Goal: Task Accomplishment & Management: Manage account settings

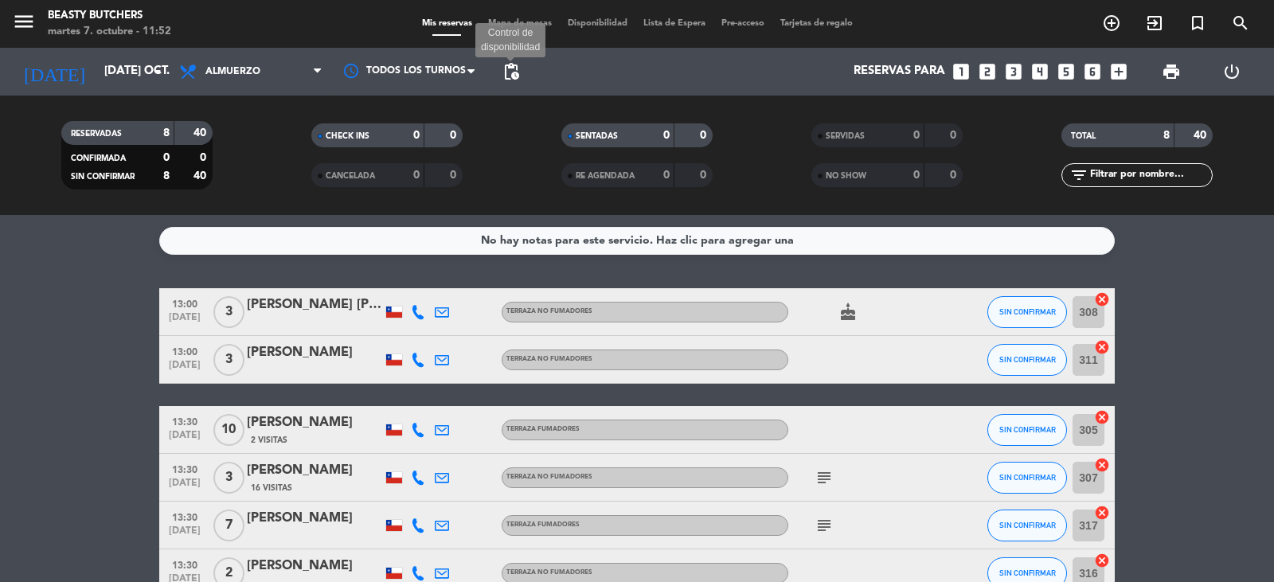
drag, startPoint x: 507, startPoint y: 71, endPoint x: 566, endPoint y: 82, distance: 60.8
click at [511, 71] on span "pending_actions" at bounding box center [511, 71] width 19 height 19
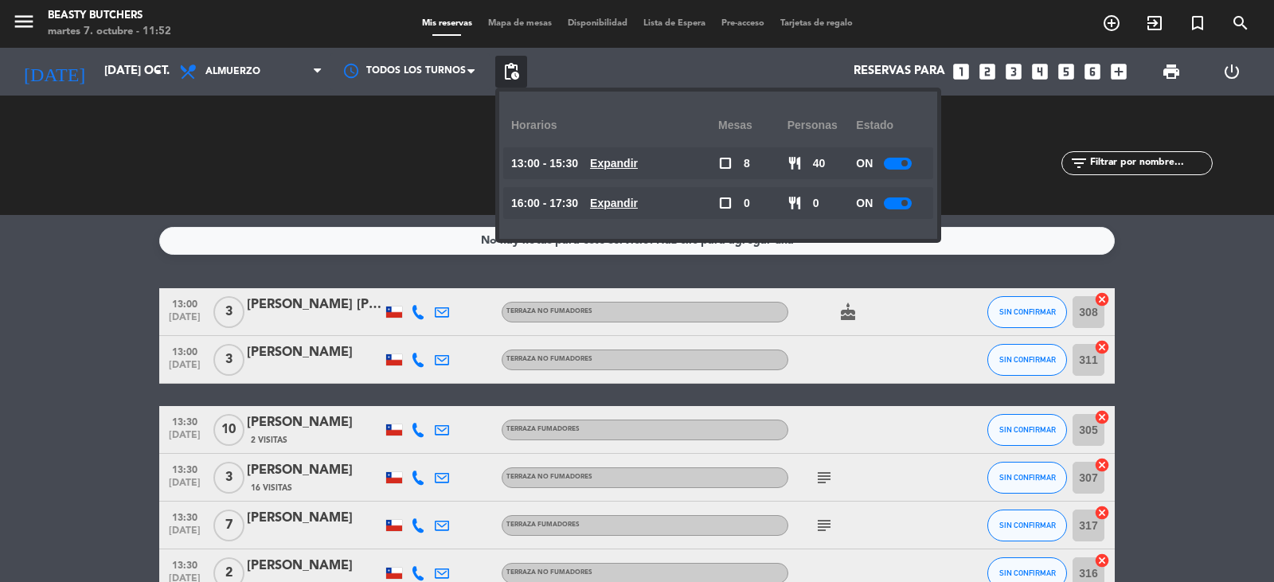
click at [891, 162] on div at bounding box center [898, 164] width 28 height 12
click at [897, 210] on div "ON" at bounding box center [890, 203] width 69 height 32
click at [897, 202] on div at bounding box center [898, 204] width 28 height 12
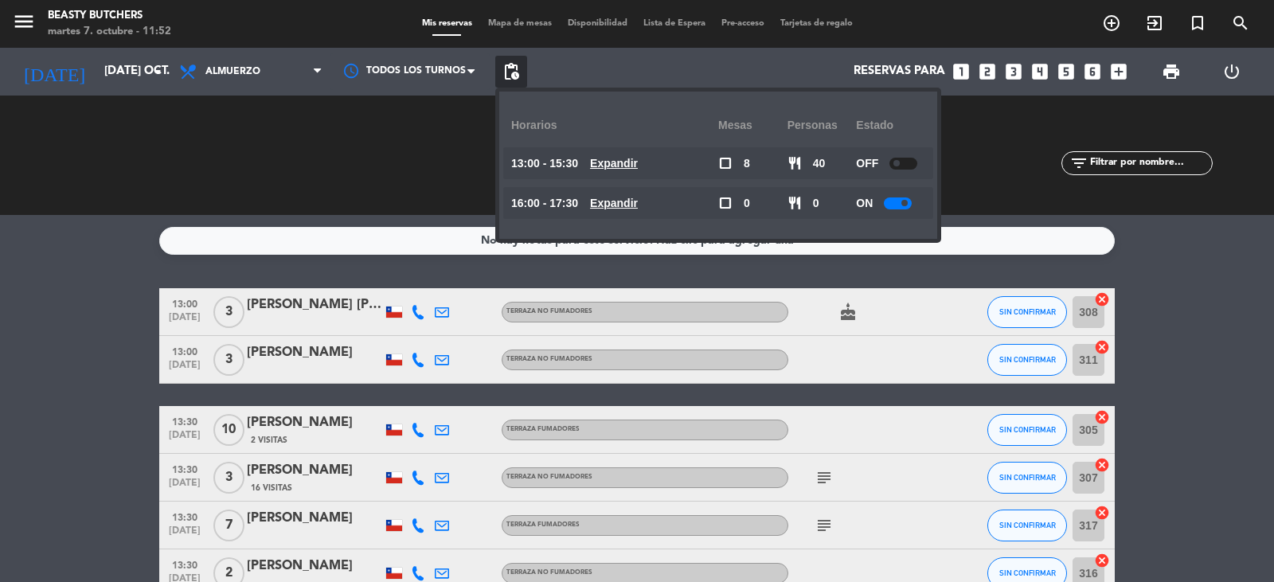
click at [891, 205] on div at bounding box center [898, 204] width 28 height 12
click at [1200, 243] on service-notes "No hay notas para este servicio. Haz clic para agregar una" at bounding box center [637, 241] width 1274 height 28
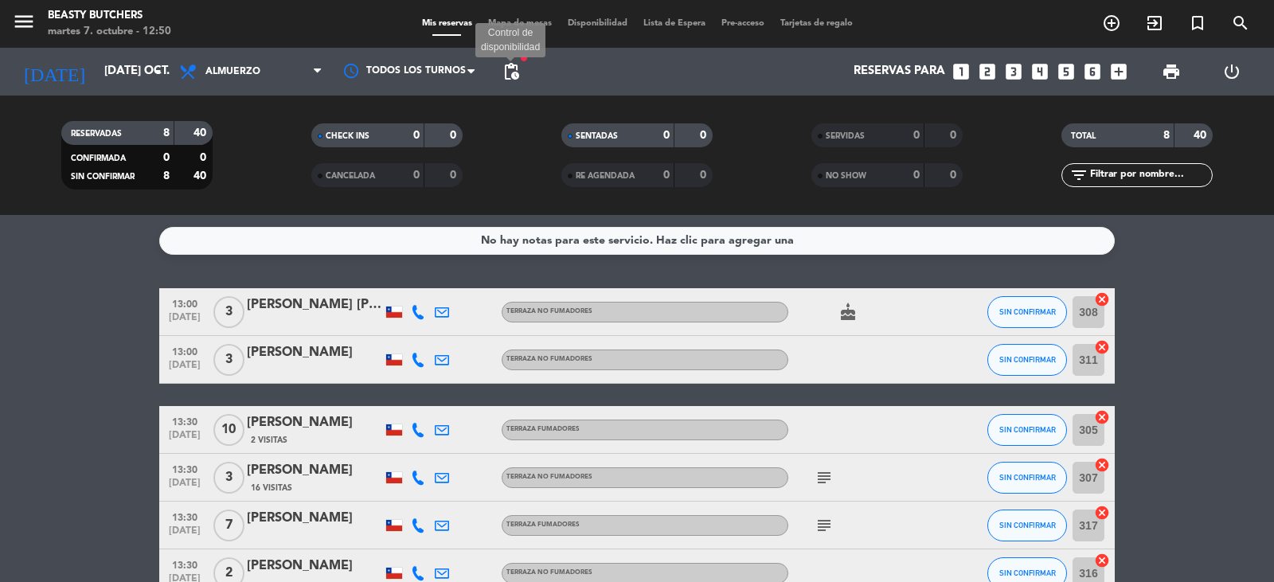
click at [513, 77] on span "pending_actions" at bounding box center [511, 71] width 19 height 19
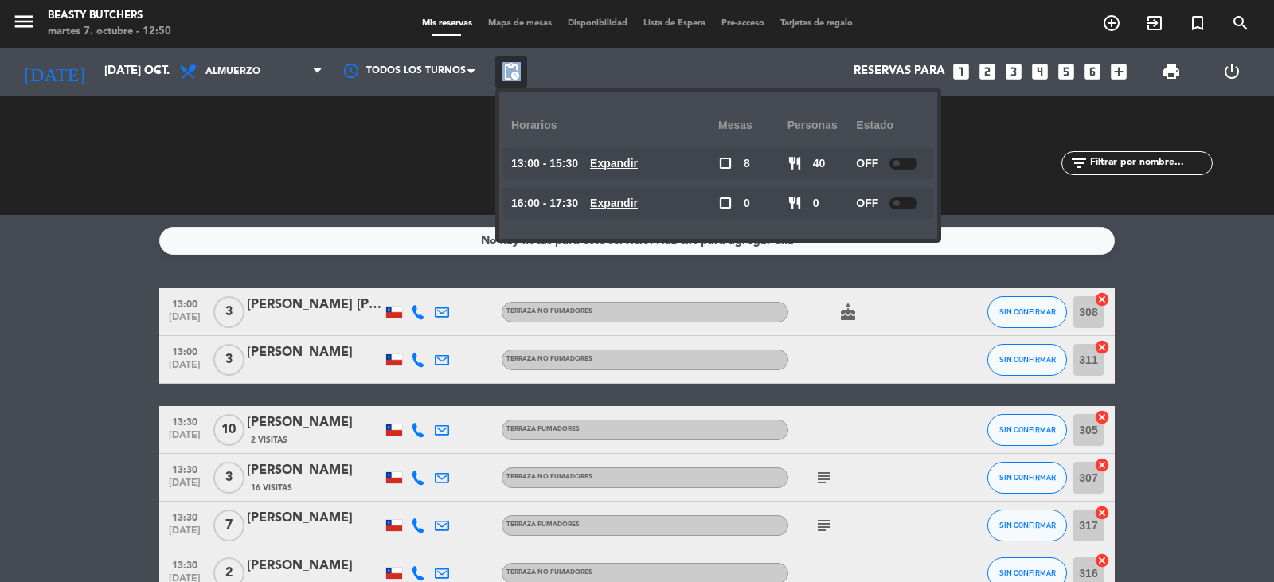
click at [513, 77] on span "pending_actions" at bounding box center [511, 71] width 19 height 19
